Goal: Task Accomplishment & Management: Manage account settings

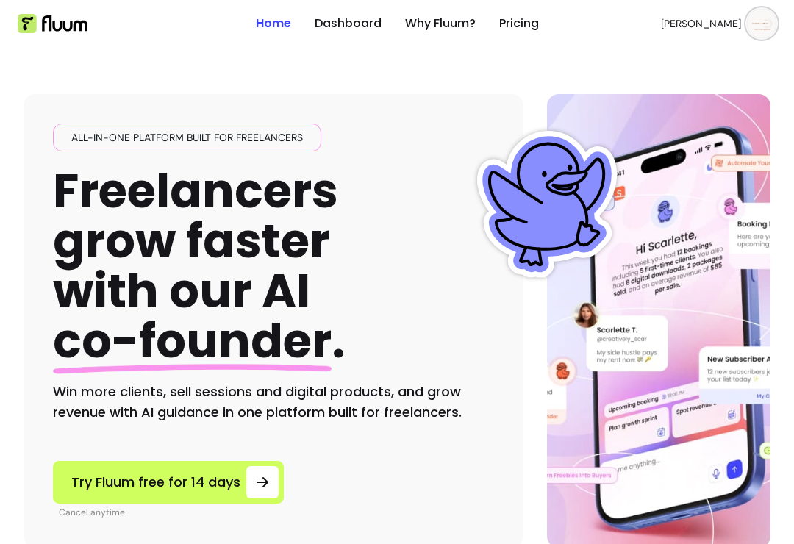
click at [720, 26] on span "[PERSON_NAME]" at bounding box center [701, 23] width 80 height 15
click at [702, 68] on span "Dashboard" at bounding box center [712, 61] width 103 height 14
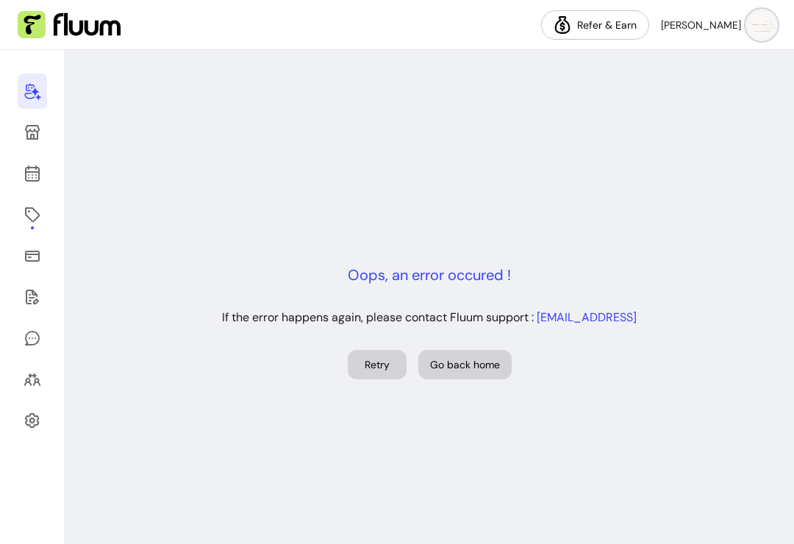
click at [35, 140] on icon at bounding box center [32, 132] width 15 height 15
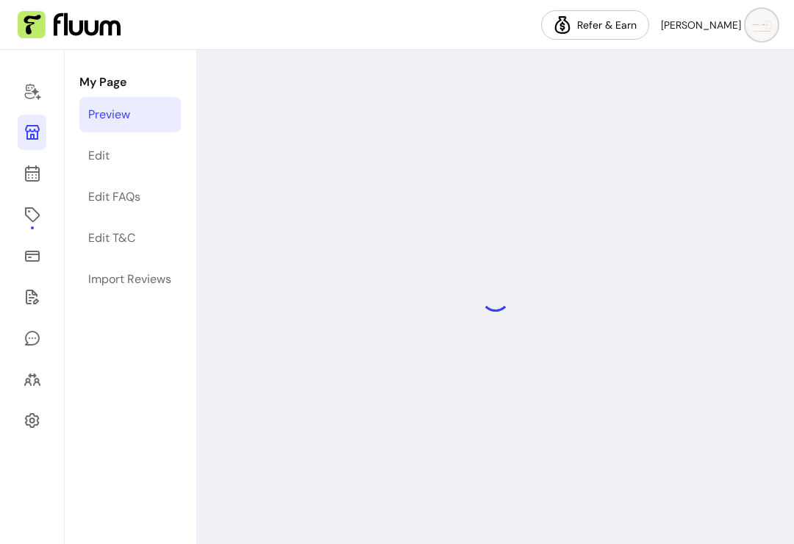
click at [40, 185] on link at bounding box center [32, 173] width 29 height 35
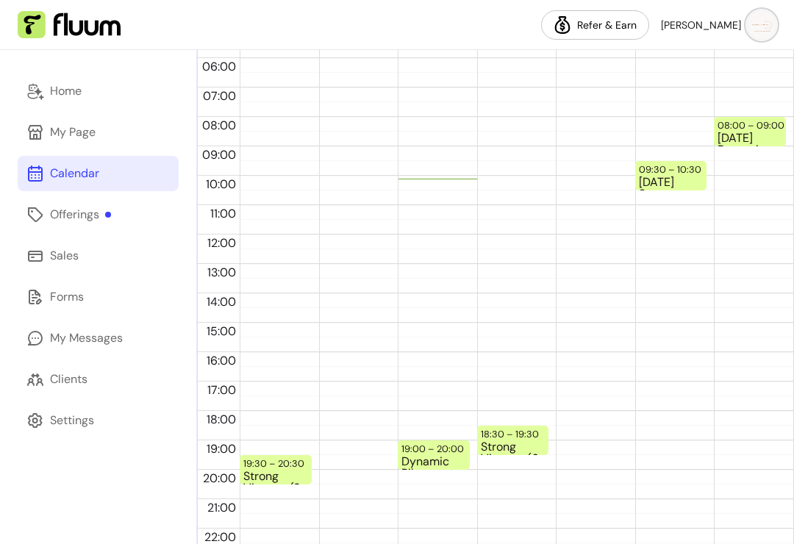
scroll to position [263, 0]
click at [427, 453] on div "19:00 – 20:00" at bounding box center [434, 450] width 66 height 14
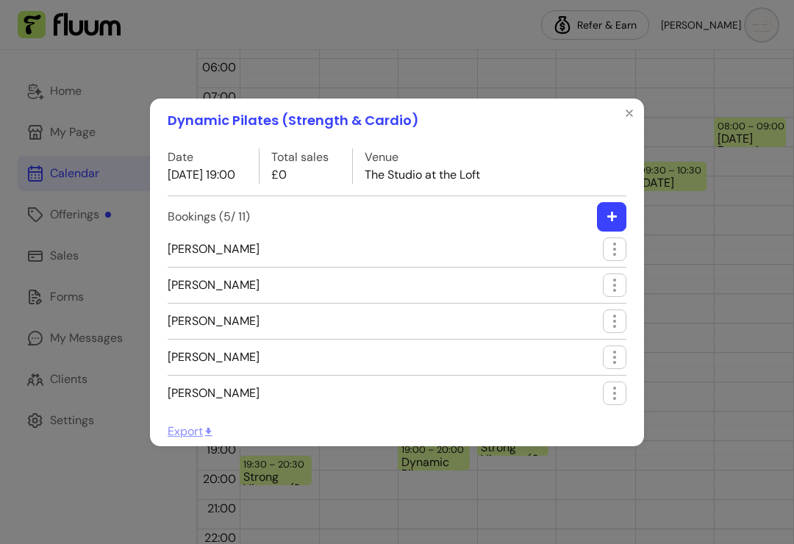
click at [597, 217] on button "button" at bounding box center [611, 216] width 29 height 29
click at [610, 218] on icon "button" at bounding box center [612, 216] width 11 height 11
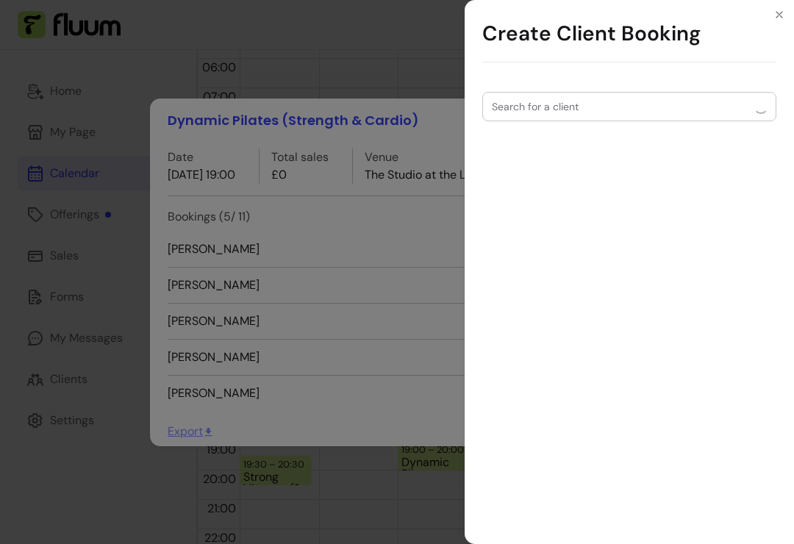
click at [568, 113] on div "Search for a client" at bounding box center [629, 106] width 294 height 29
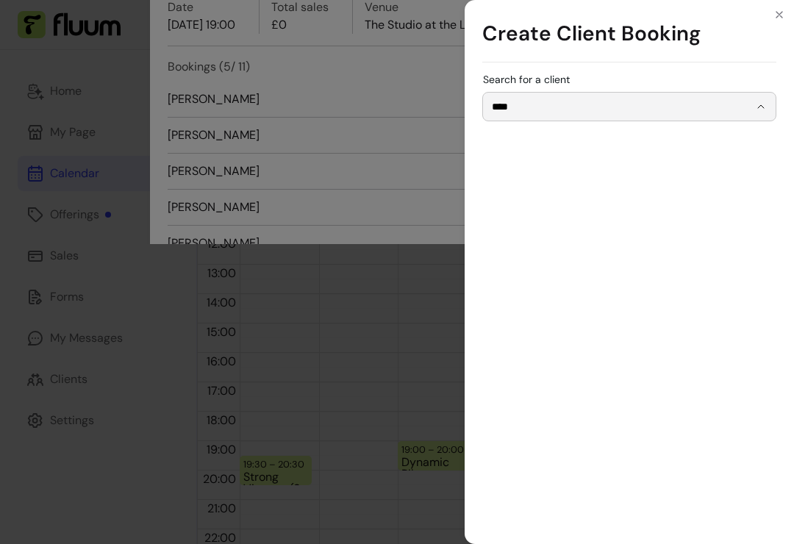
type input "**********"
click at [613, 226] on span "[EMAIL_ADDRESS][DOMAIN_NAME]" at bounding box center [622, 225] width 246 height 11
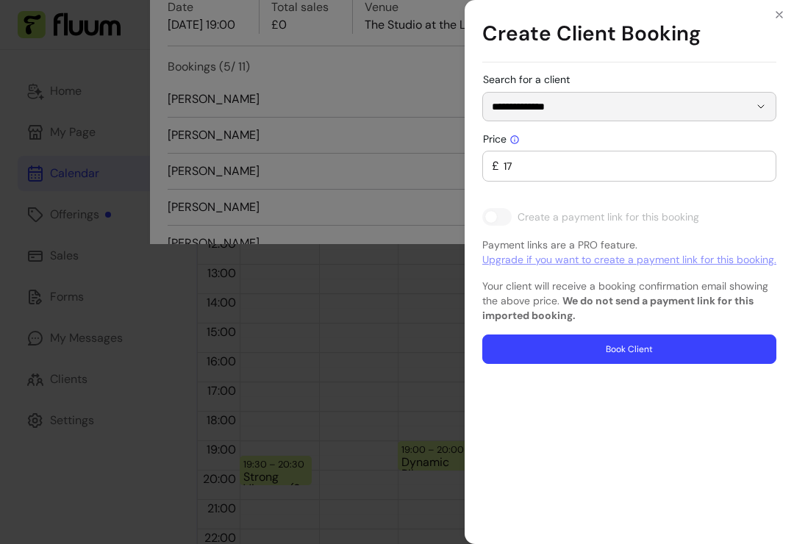
type input "0"
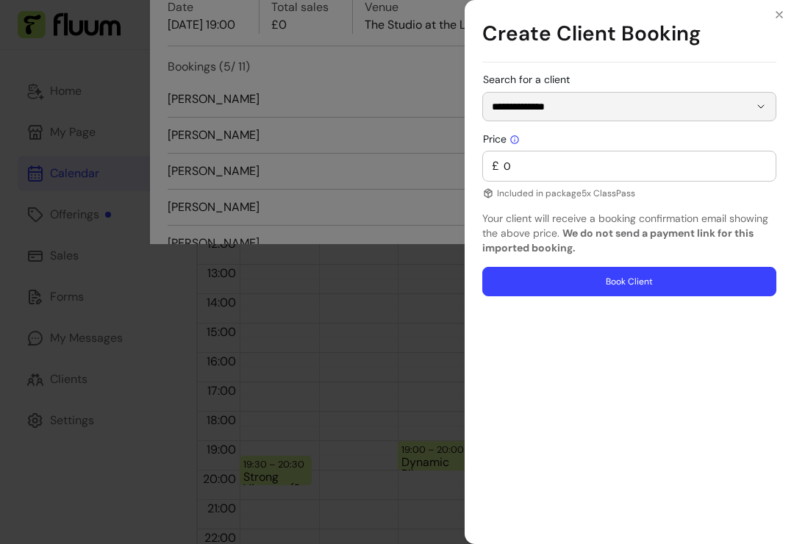
click at [385, 193] on div "**********" at bounding box center [397, 272] width 794 height 544
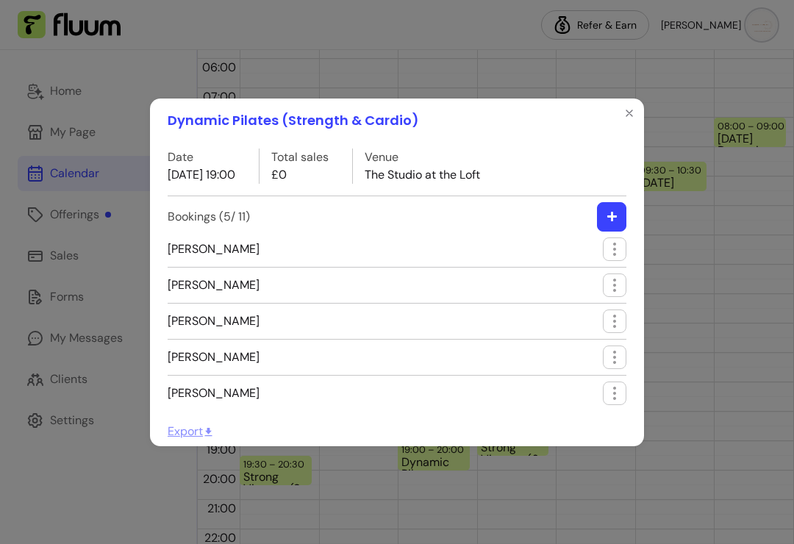
click at [621, 215] on button "button" at bounding box center [611, 216] width 29 height 29
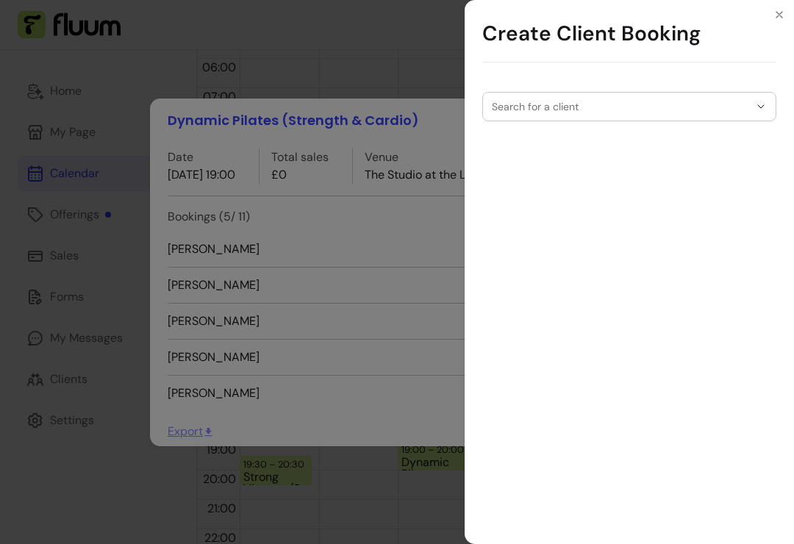
click at [644, 113] on div at bounding box center [629, 107] width 275 height 28
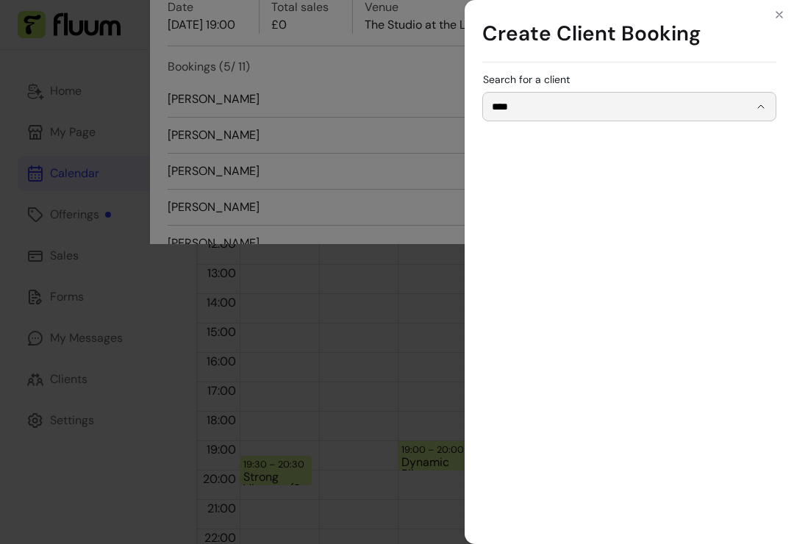
type input "**********"
click at [602, 226] on span "[EMAIL_ADDRESS][DOMAIN_NAME]" at bounding box center [622, 225] width 246 height 11
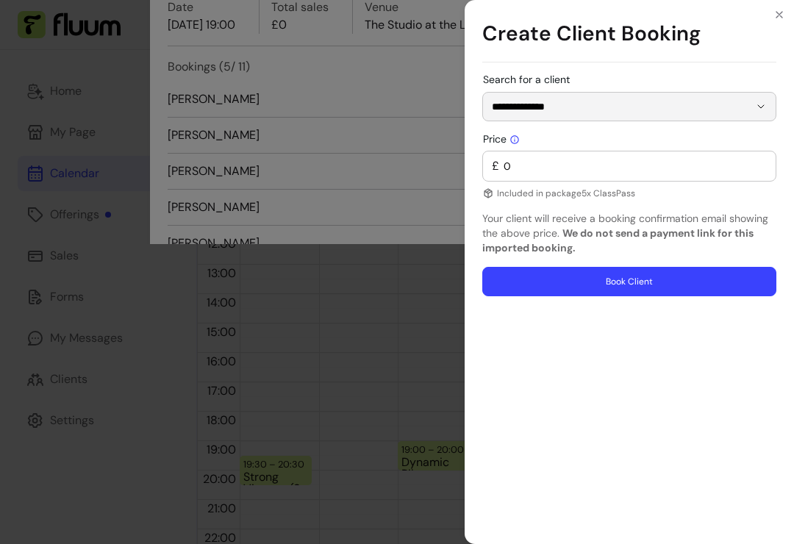
click at [588, 219] on p "Your client will receive a booking confirmation email showing the above price. …" at bounding box center [629, 233] width 294 height 44
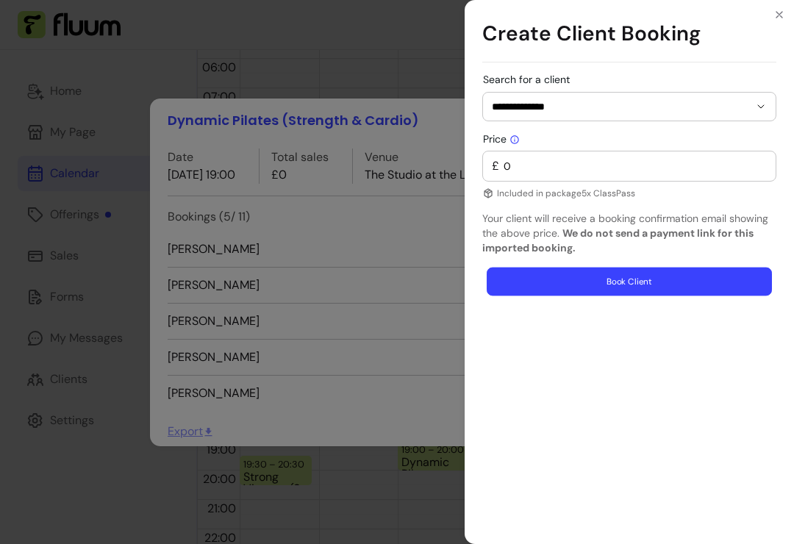
click at [654, 282] on button "Book Client" at bounding box center [629, 282] width 285 height 29
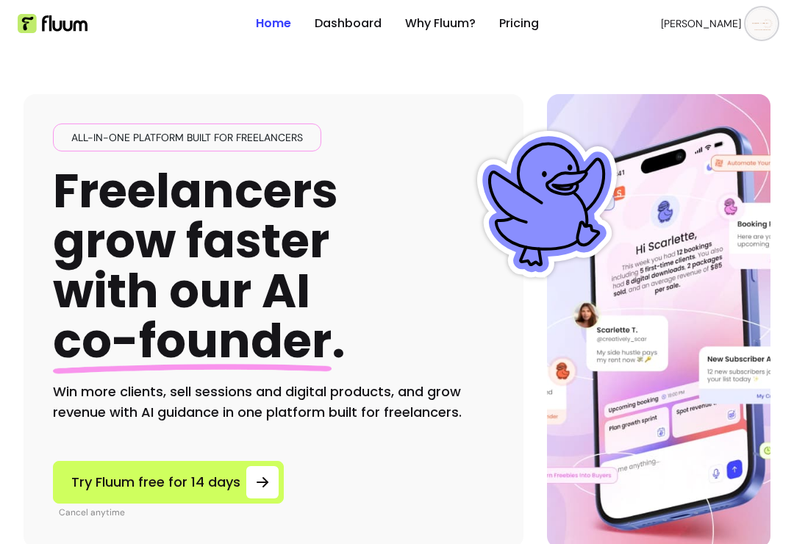
click at [359, 32] on link "Dashboard" at bounding box center [348, 24] width 67 height 18
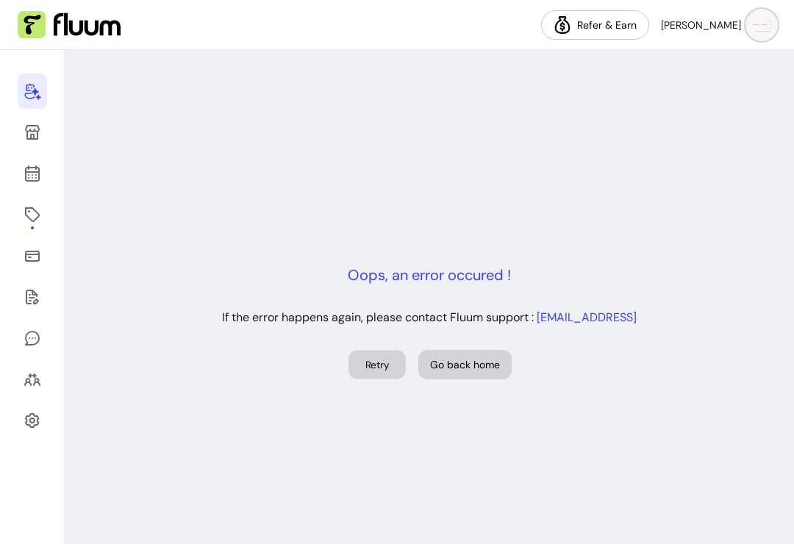
click at [363, 379] on button "Retry" at bounding box center [377, 365] width 57 height 29
click at [360, 376] on button "Retry" at bounding box center [377, 365] width 57 height 29
click at [471, 379] on button "Go back home" at bounding box center [464, 365] width 90 height 29
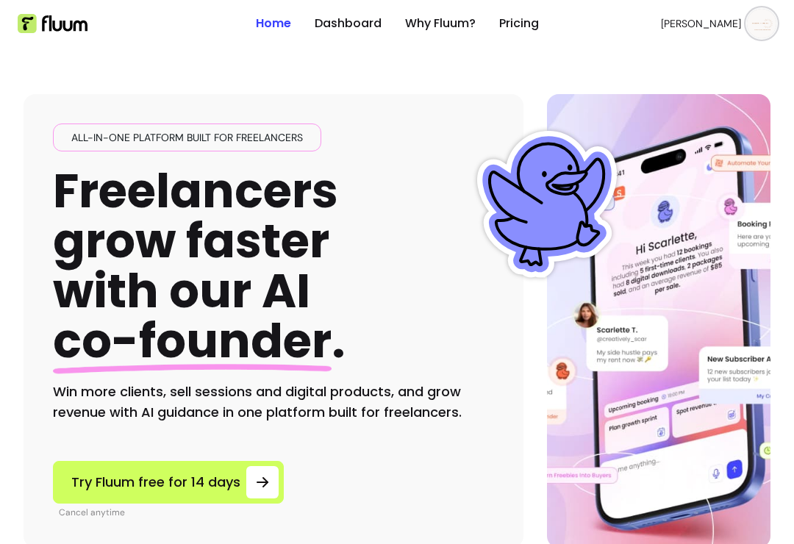
click at [760, 28] on img at bounding box center [761, 23] width 29 height 29
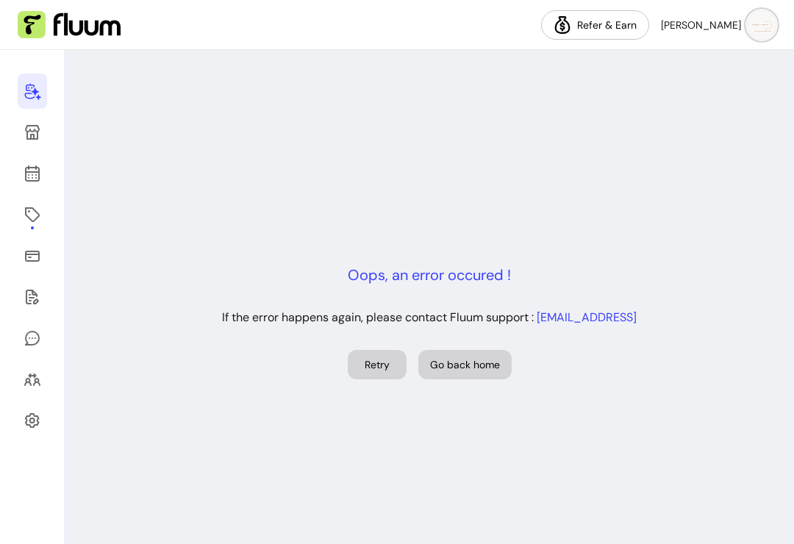
click at [46, 137] on link at bounding box center [32, 132] width 29 height 35
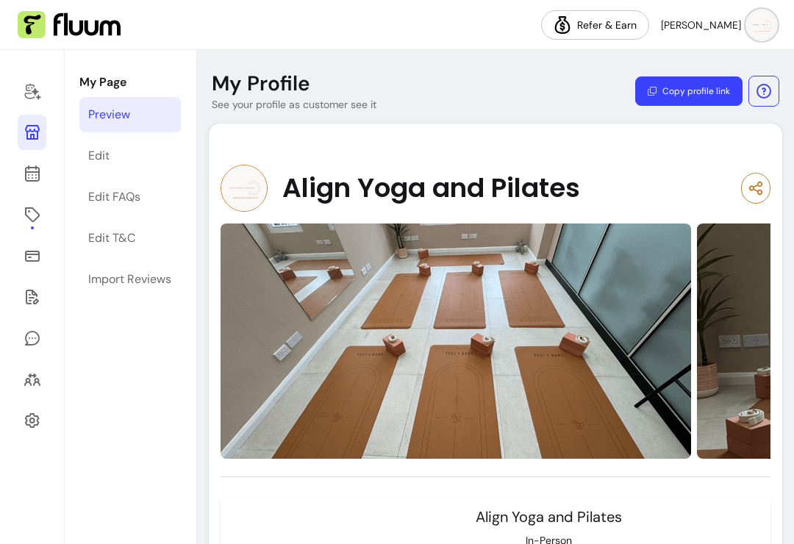
click at [31, 174] on icon at bounding box center [33, 174] width 18 height 18
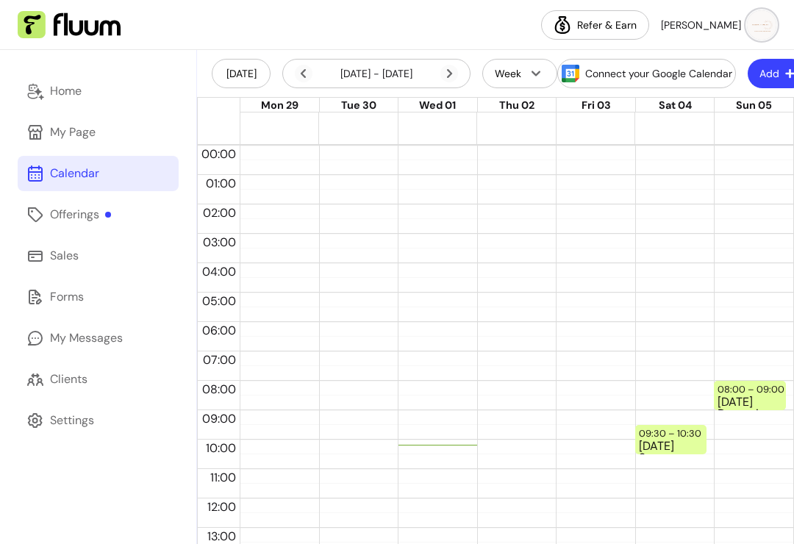
click at [37, 213] on icon at bounding box center [35, 215] width 18 height 18
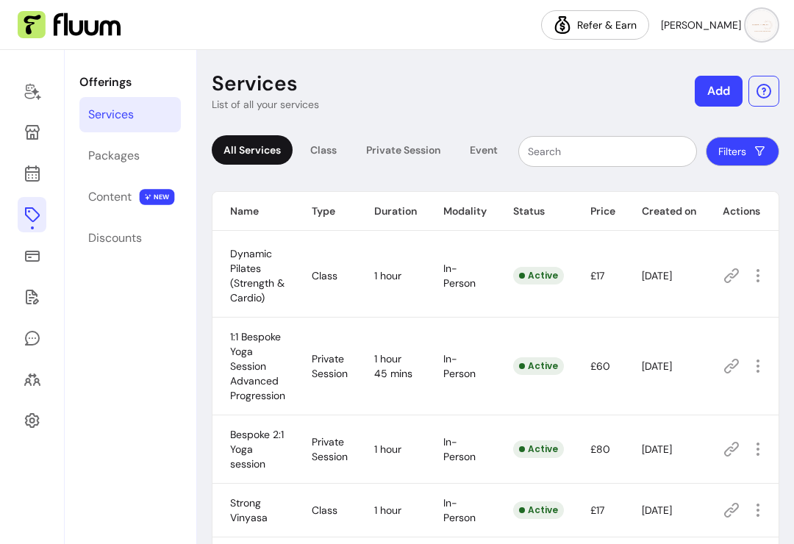
click at [24, 262] on icon at bounding box center [33, 256] width 18 height 18
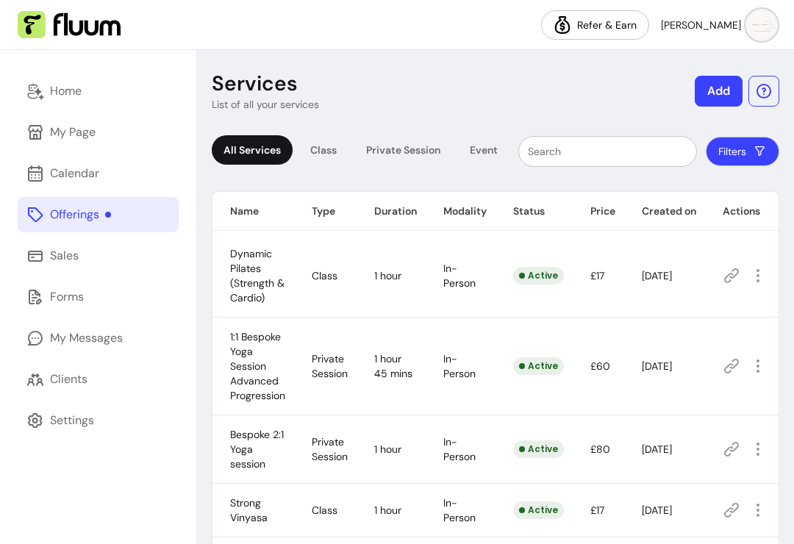
click at [68, 101] on link "Home" at bounding box center [98, 91] width 161 height 35
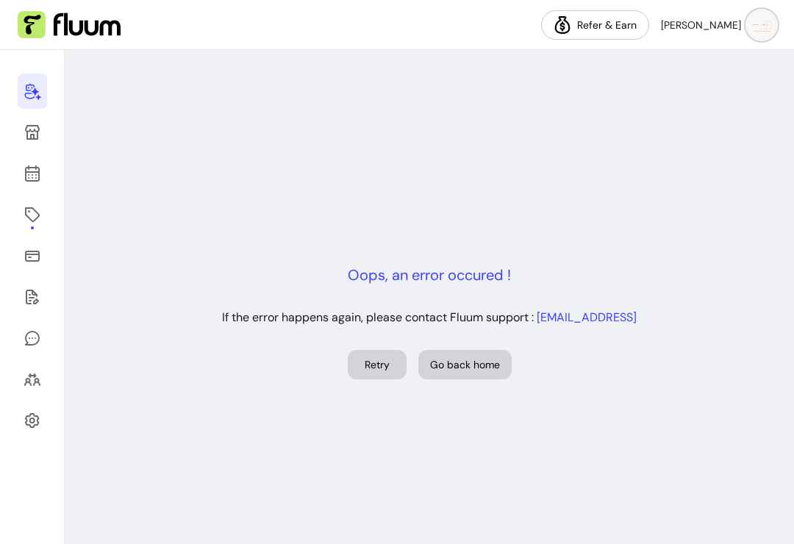
click at [358, 373] on button "Retry" at bounding box center [377, 364] width 59 height 29
click at [363, 377] on button "Retry" at bounding box center [377, 364] width 59 height 29
click at [760, 31] on img at bounding box center [761, 24] width 29 height 29
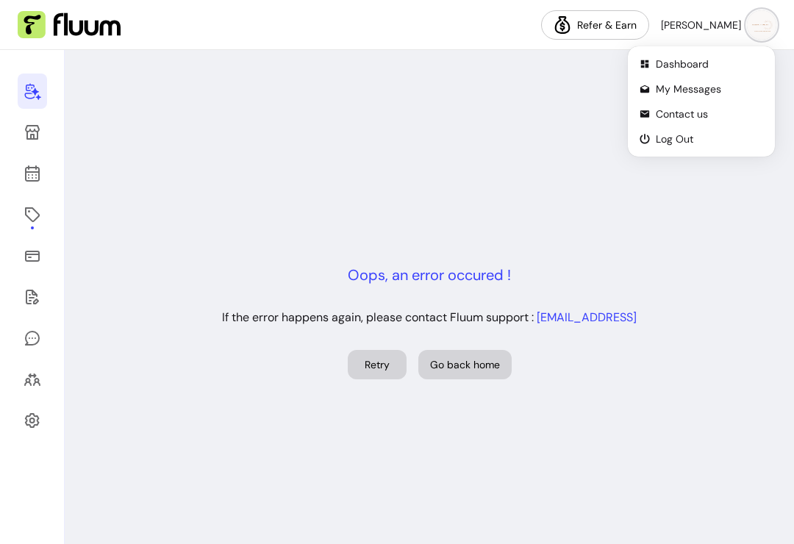
click at [36, 302] on icon at bounding box center [32, 297] width 13 height 15
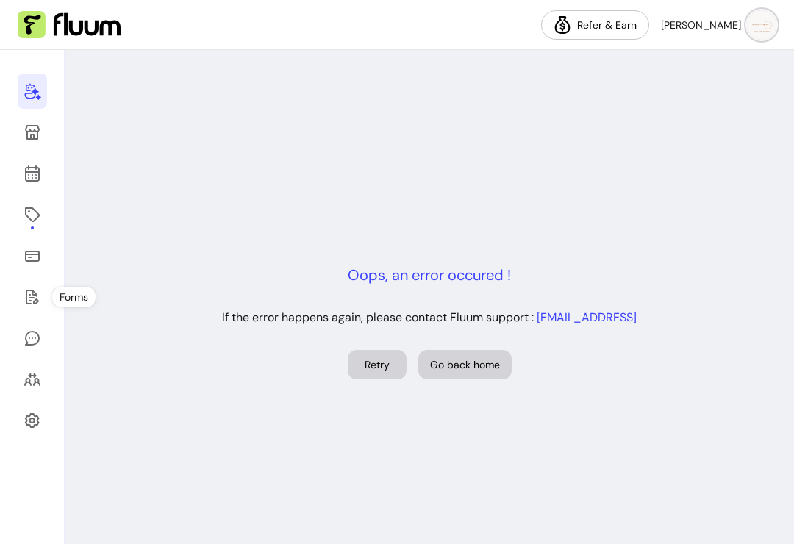
click at [30, 346] on icon at bounding box center [33, 338] width 18 height 18
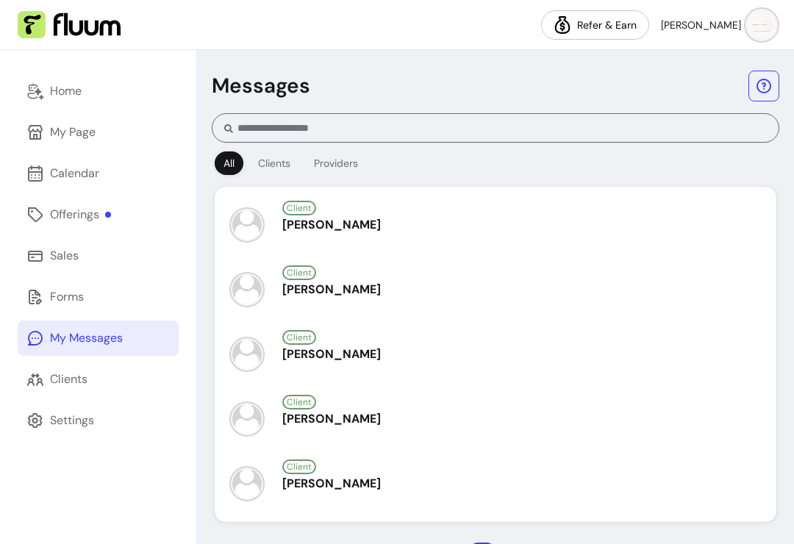
click at [49, 390] on link "Clients" at bounding box center [98, 379] width 161 height 35
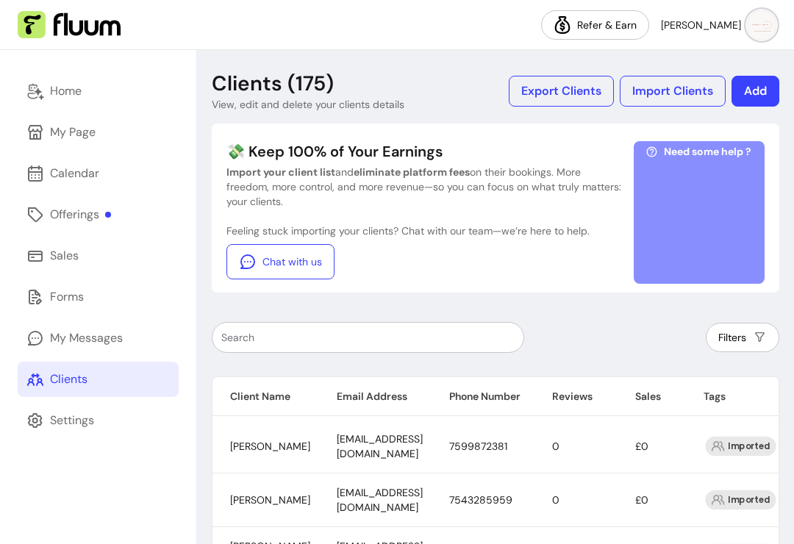
click at [51, 421] on div "Settings" at bounding box center [72, 421] width 44 height 18
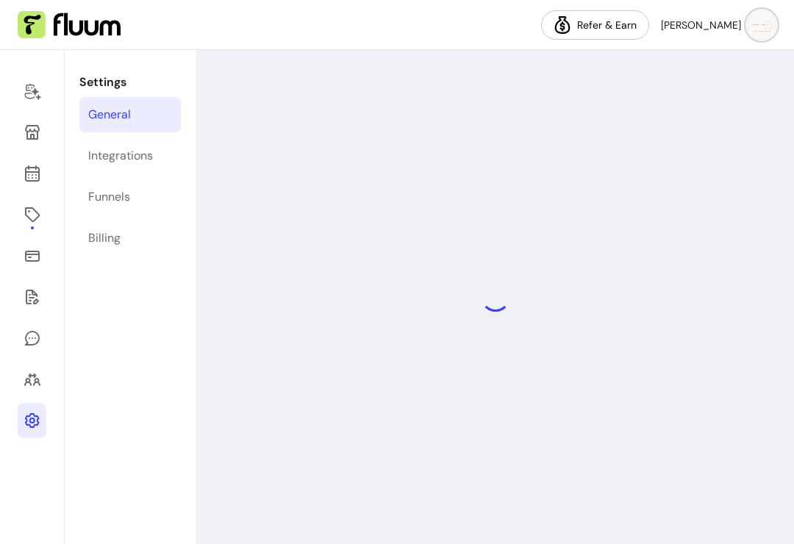
select select "**********"
select select "***"
select select "****"
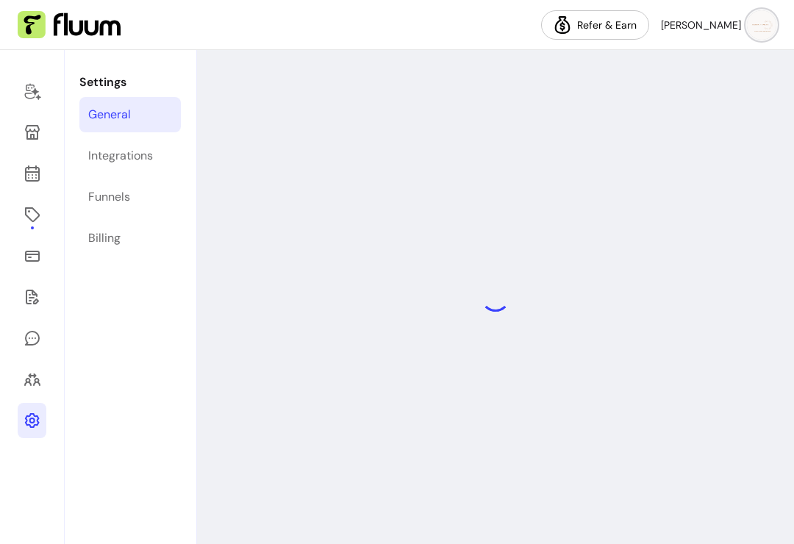
select select "***"
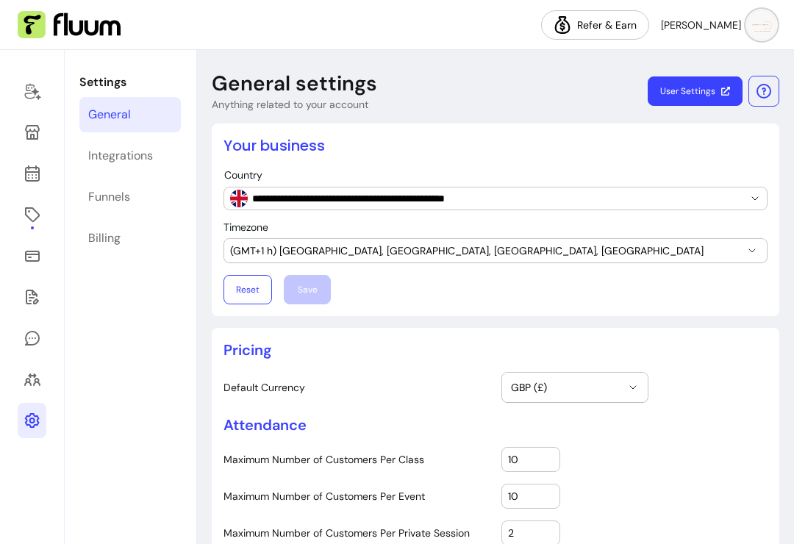
click at [113, 157] on div "Integrations" at bounding box center [120, 156] width 65 height 18
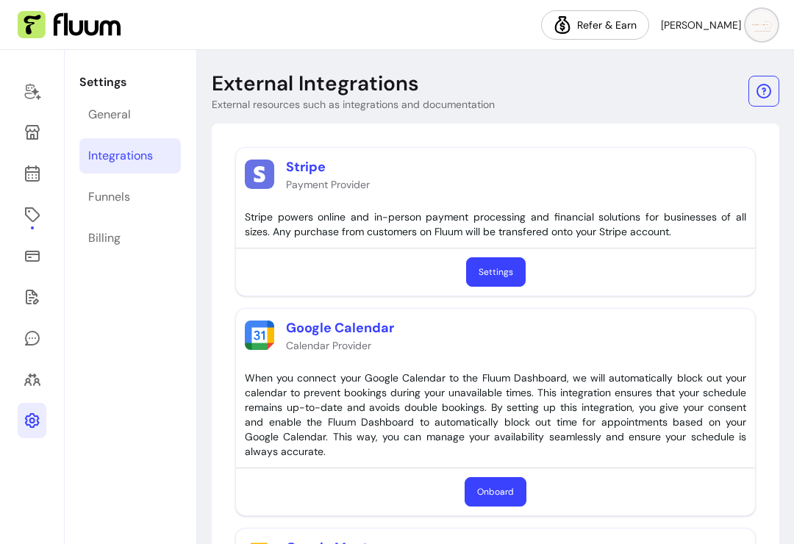
click at [101, 194] on div "Funnels" at bounding box center [109, 197] width 42 height 18
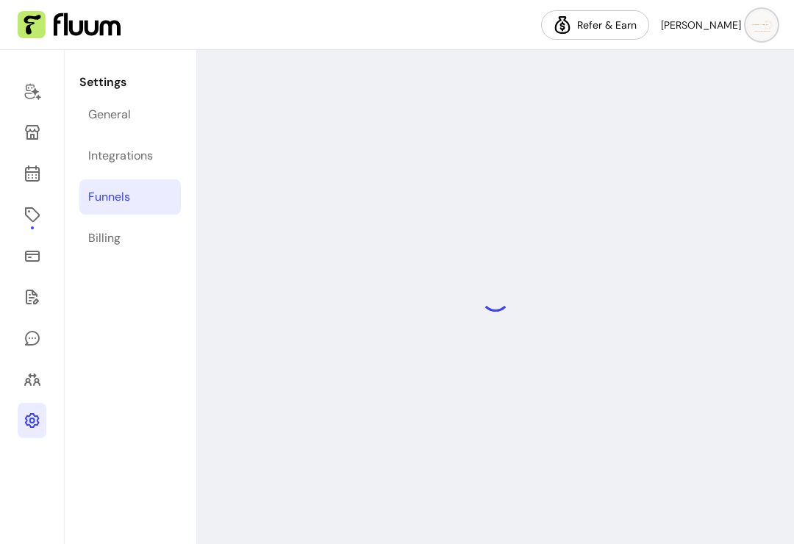
select select "**********"
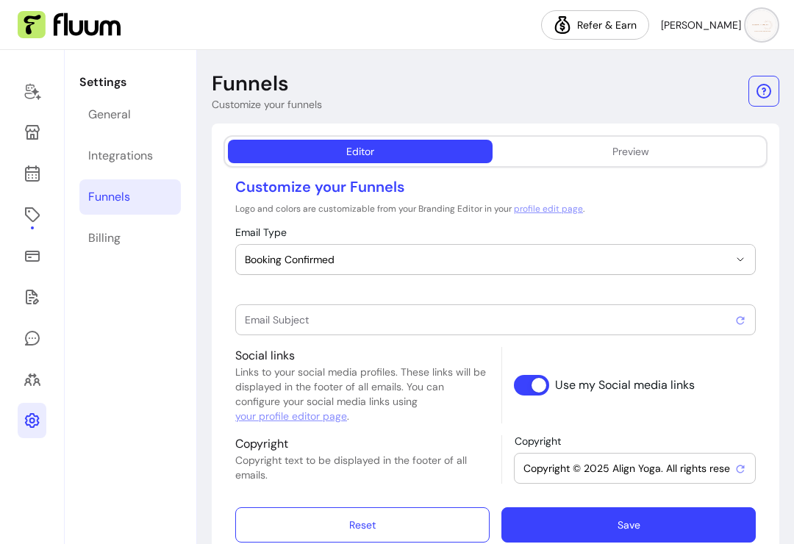
type input "Booking confirmed !"
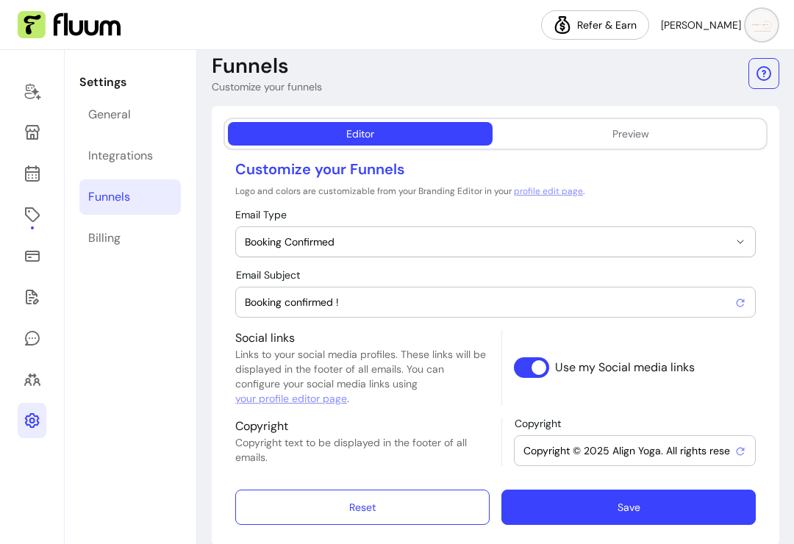
scroll to position [17, 0]
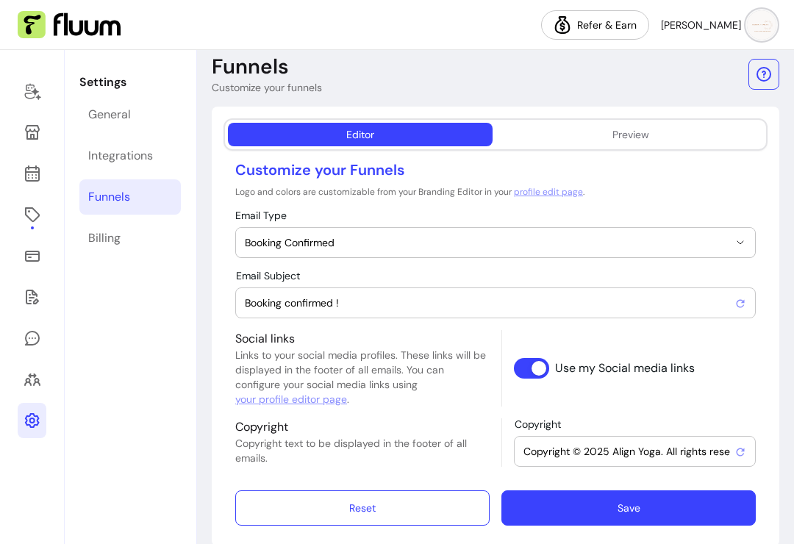
click at [100, 238] on div "Billing" at bounding box center [104, 238] width 32 height 18
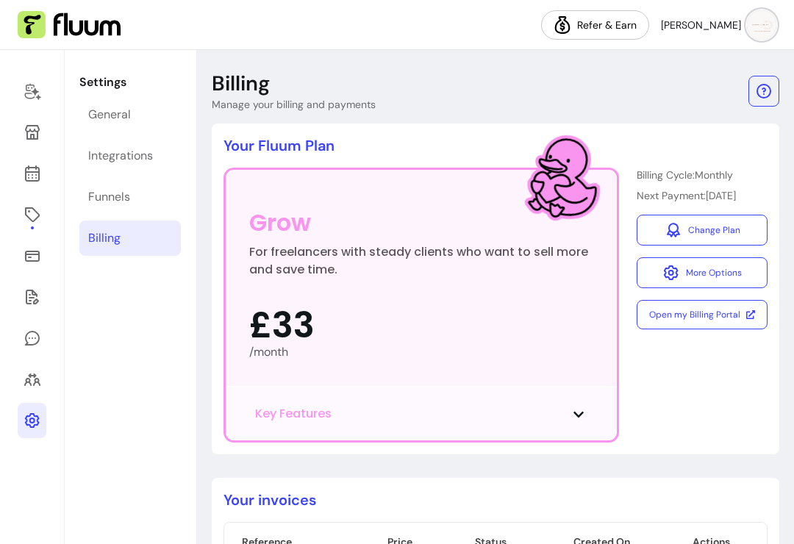
click at [29, 92] on icon at bounding box center [33, 91] width 18 height 18
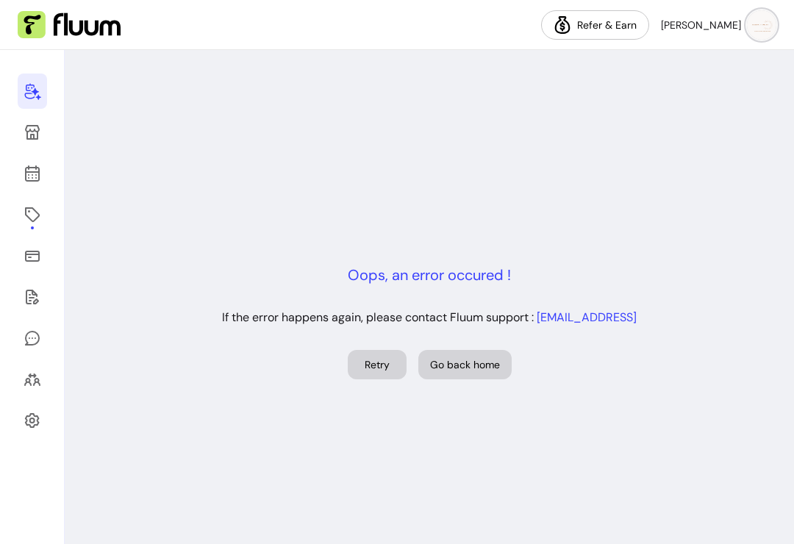
click at [49, 38] on img at bounding box center [69, 25] width 103 height 28
click at [29, 90] on icon at bounding box center [33, 91] width 18 height 18
